Goal: Check status: Check status

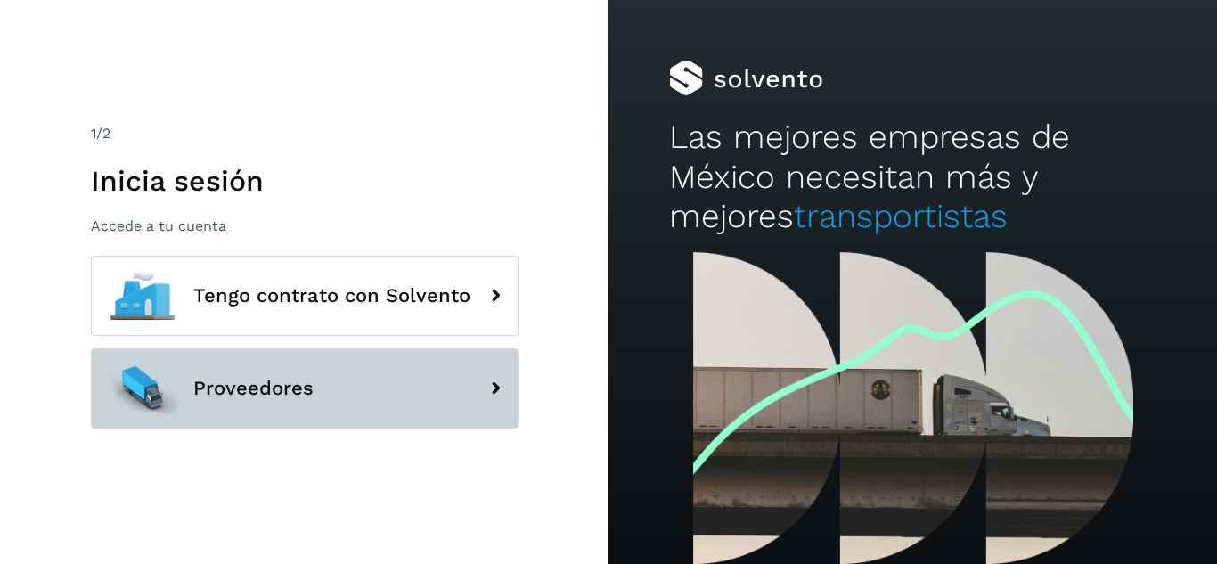
click at [230, 378] on span "Proveedores" at bounding box center [253, 388] width 120 height 21
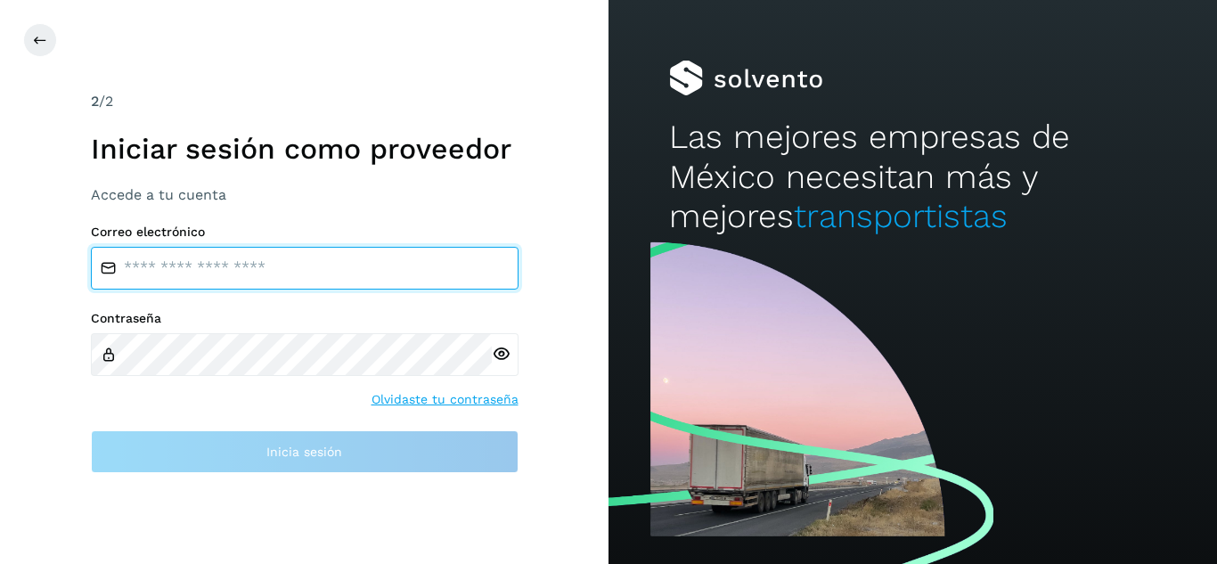
click at [197, 281] on input "email" at bounding box center [305, 268] width 428 height 43
type input "**********"
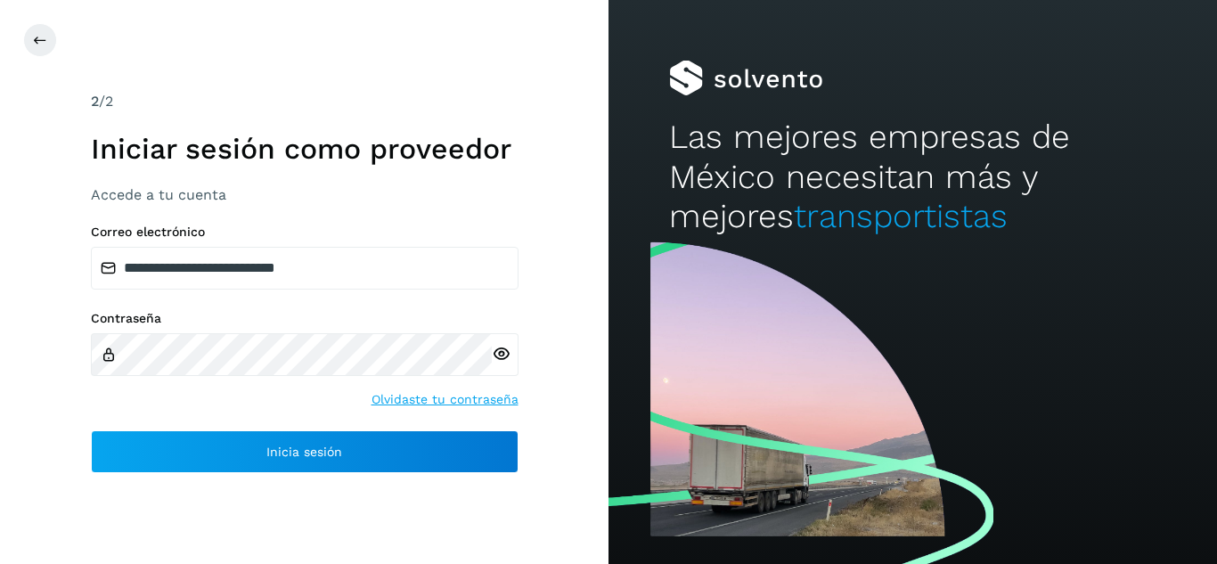
click at [502, 356] on icon at bounding box center [501, 354] width 19 height 19
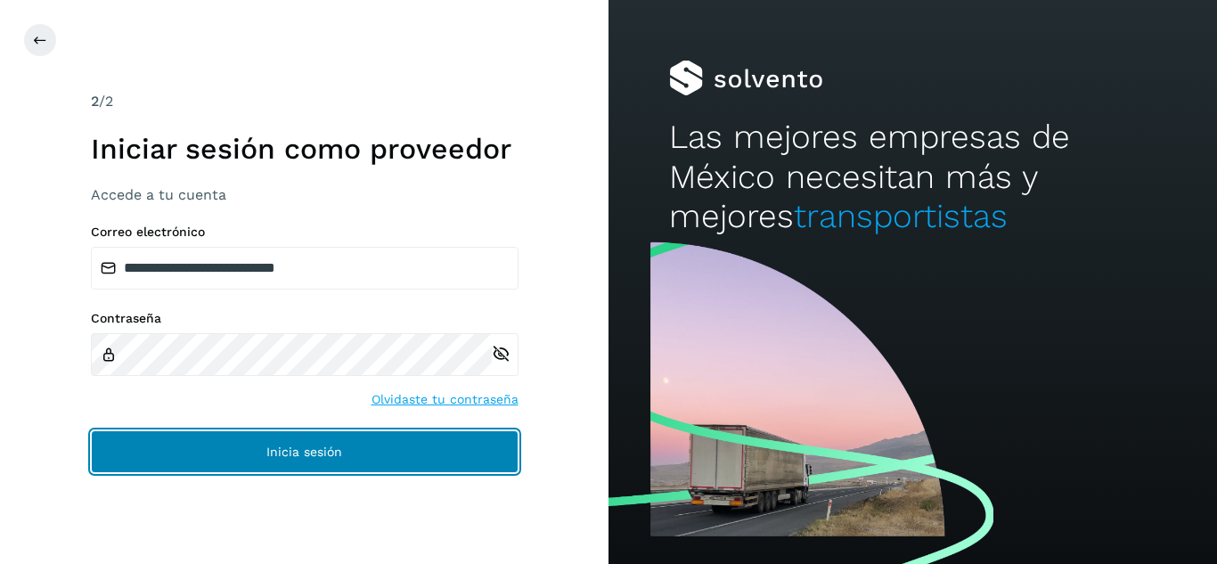
click at [314, 451] on span "Inicia sesión" at bounding box center [304, 451] width 76 height 12
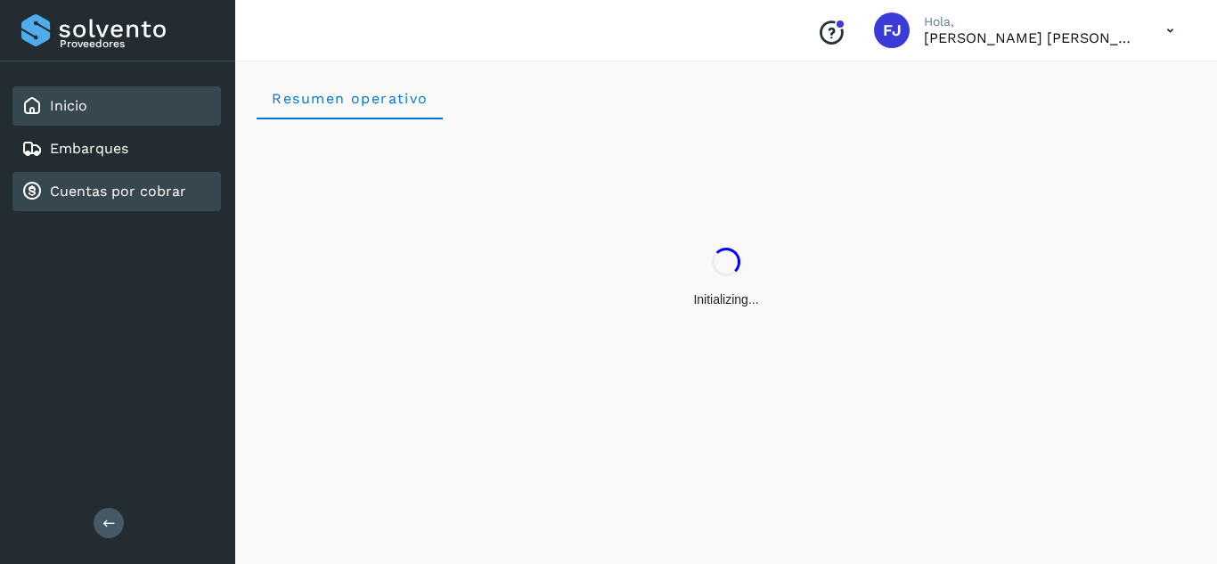
click at [91, 176] on div "Cuentas por cobrar" at bounding box center [116, 191] width 208 height 39
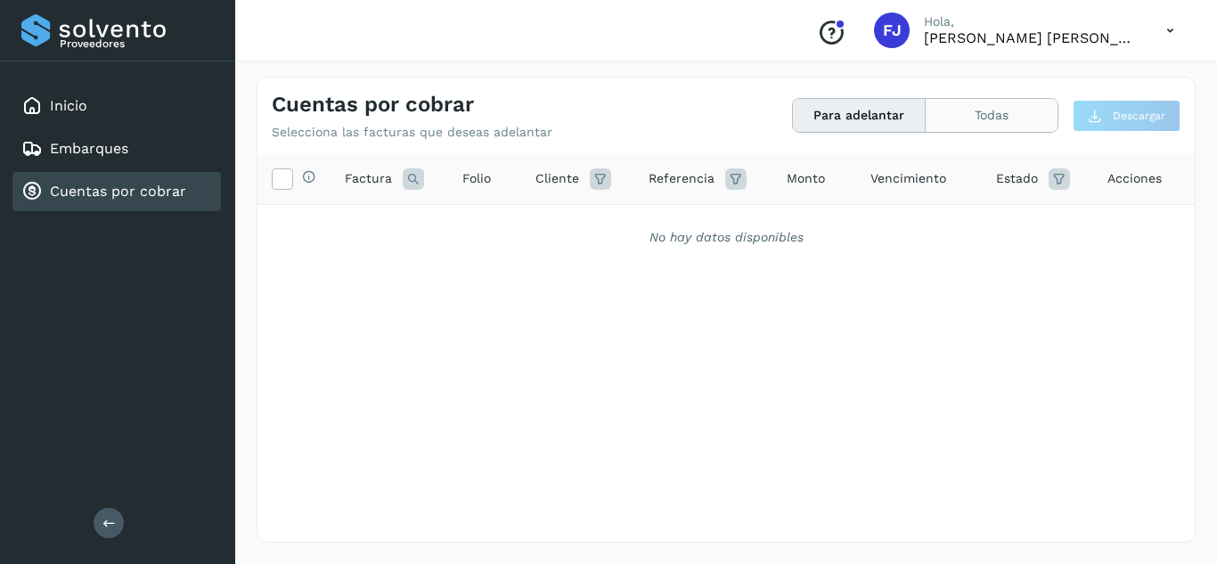
click at [981, 108] on button "Todas" at bounding box center [992, 115] width 132 height 33
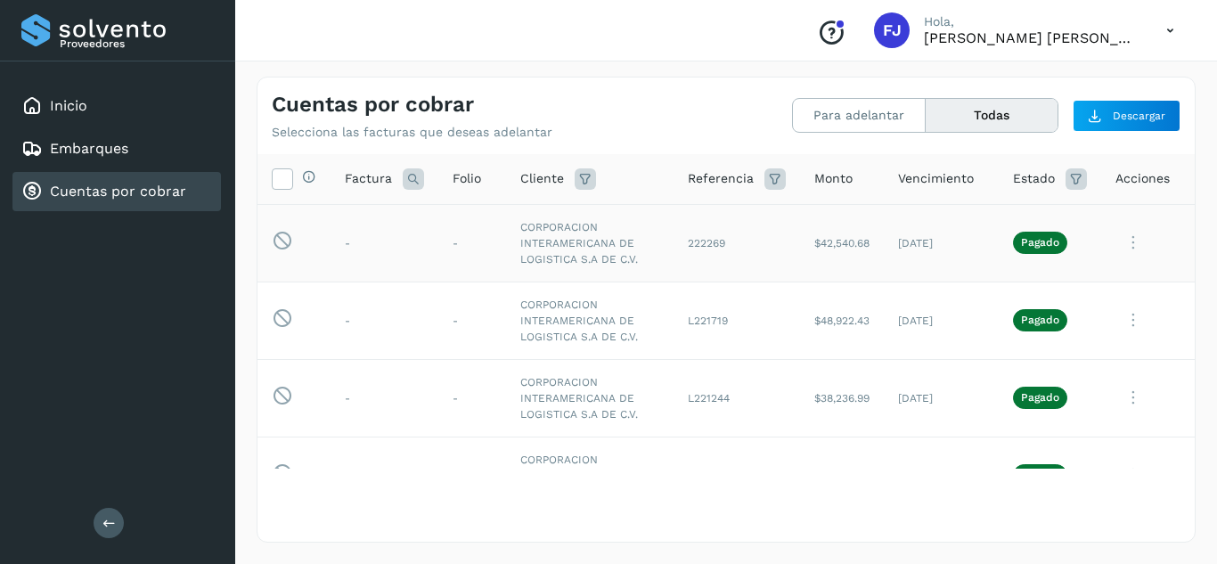
click at [1121, 243] on icon at bounding box center [1133, 242] width 36 height 37
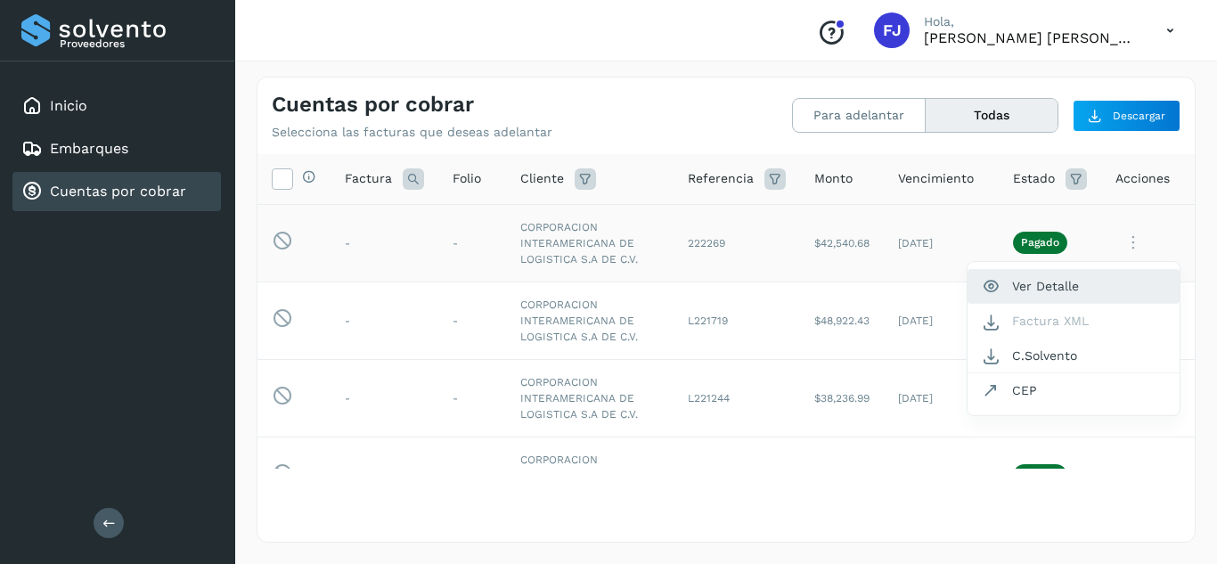
click at [1034, 290] on button "Ver Detalle" at bounding box center [1073, 286] width 212 height 35
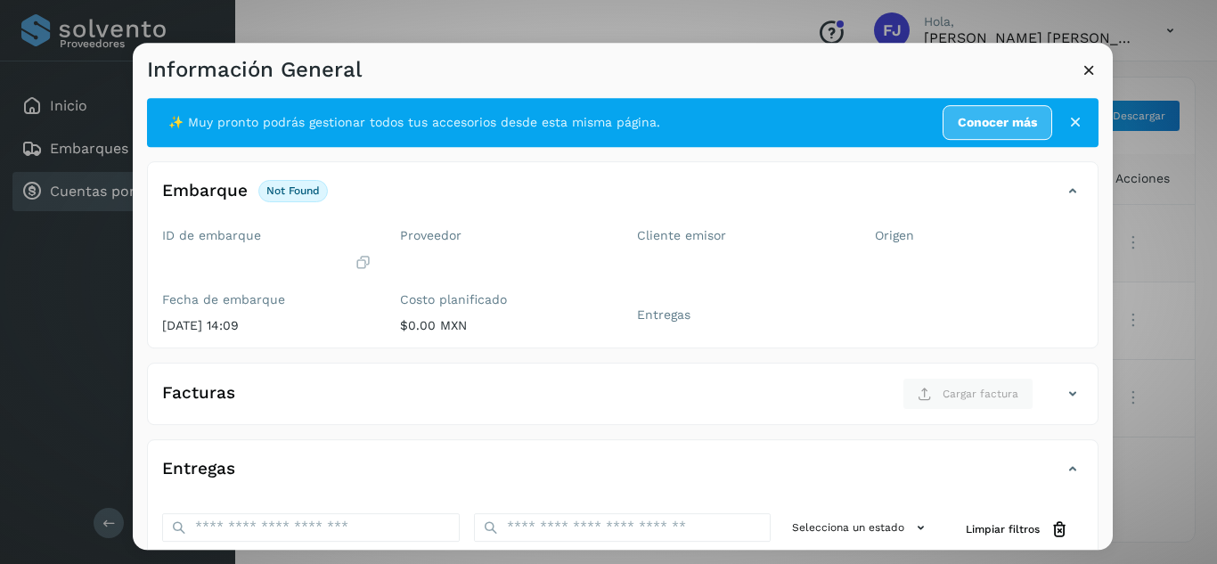
click at [1090, 68] on icon at bounding box center [1089, 70] width 19 height 19
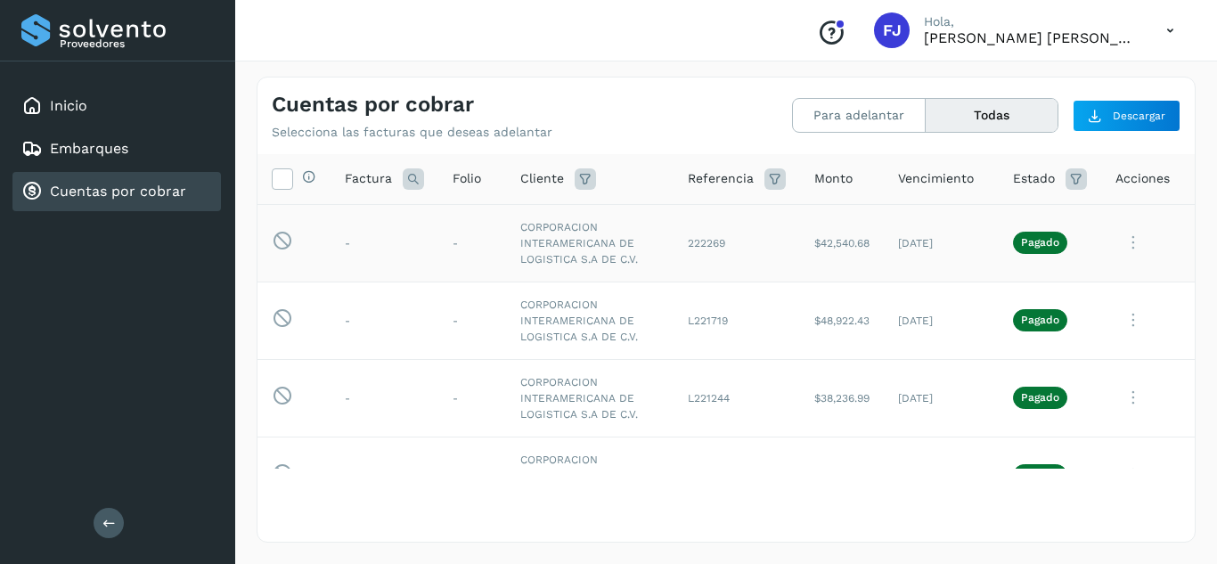
click at [1115, 247] on icon at bounding box center [1133, 242] width 36 height 37
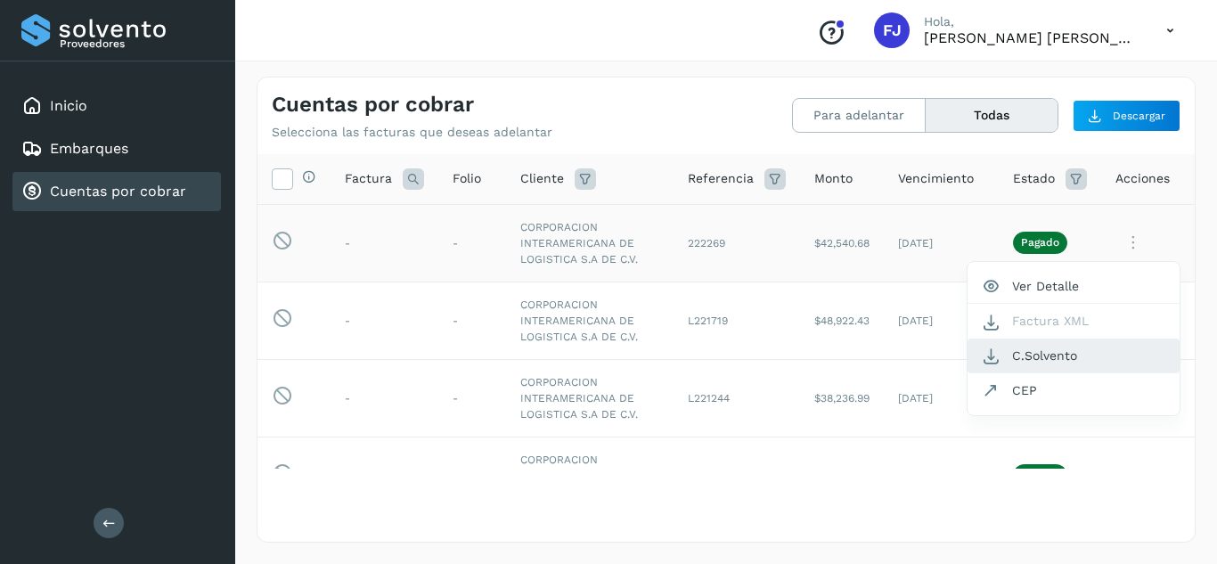
click at [1017, 361] on button "C.Solvento" at bounding box center [1073, 355] width 212 height 35
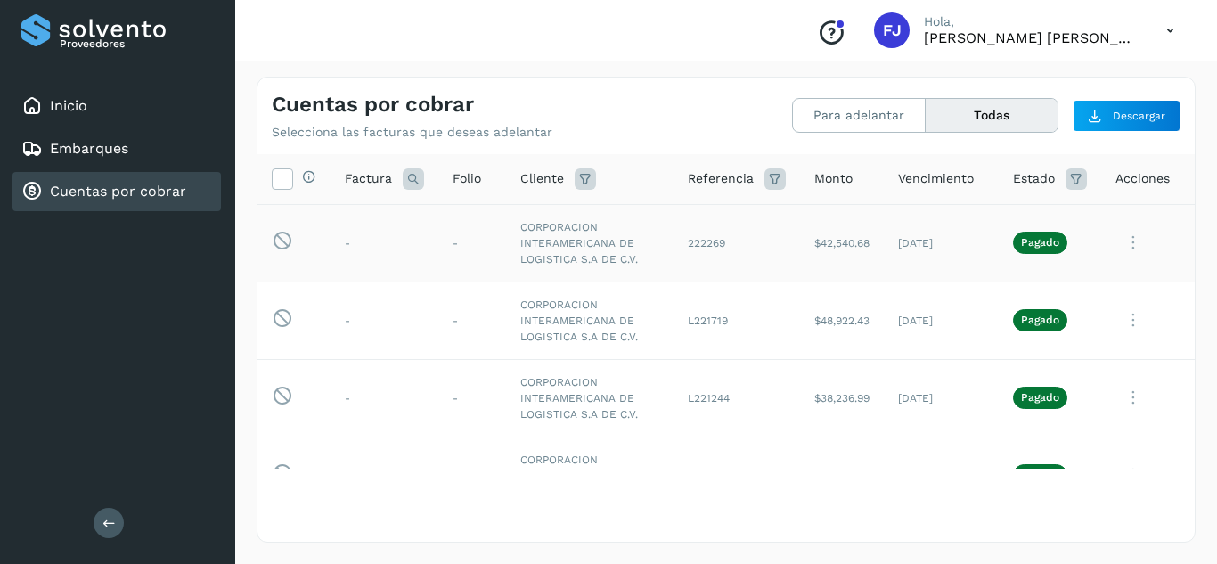
click at [1121, 238] on icon at bounding box center [1133, 242] width 36 height 37
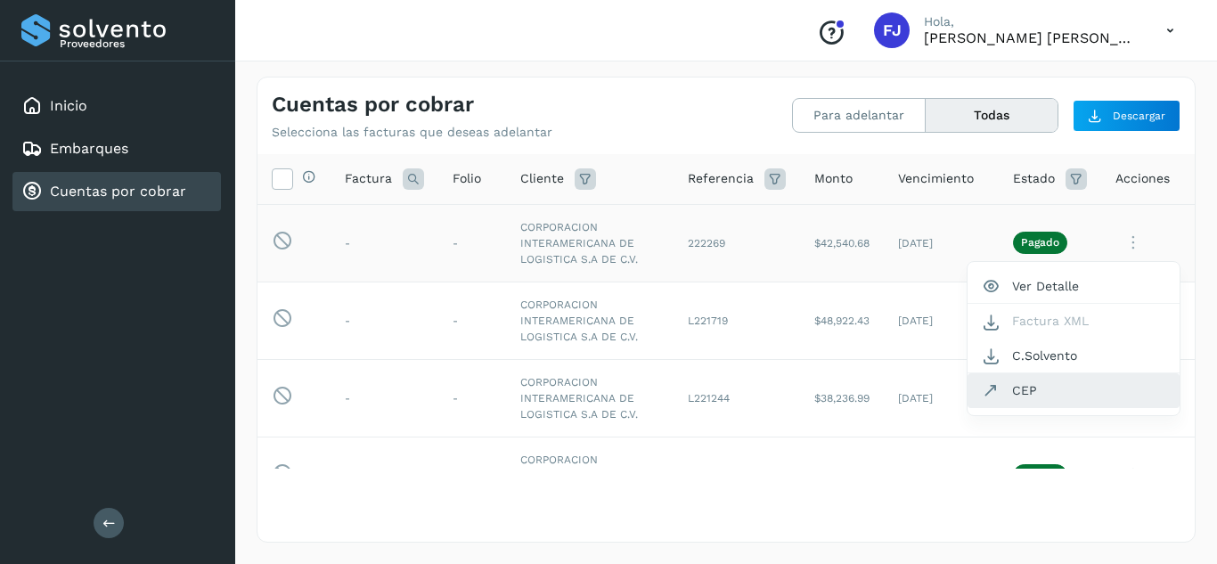
click at [1006, 390] on button "CEP" at bounding box center [1073, 390] width 212 height 34
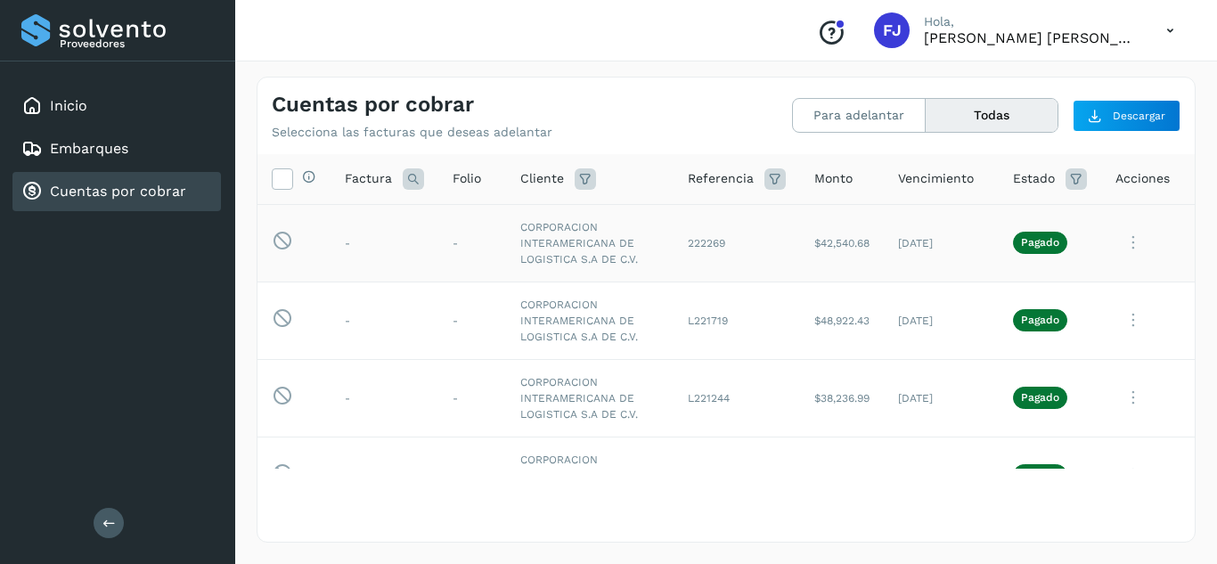
click at [1119, 244] on icon at bounding box center [1133, 242] width 36 height 37
click at [1167, 28] on div at bounding box center [608, 282] width 1217 height 564
click at [1172, 27] on icon at bounding box center [1170, 30] width 37 height 37
click at [1050, 86] on div "Cerrar sesión" at bounding box center [1081, 80] width 212 height 34
